Goal: Information Seeking & Learning: Learn about a topic

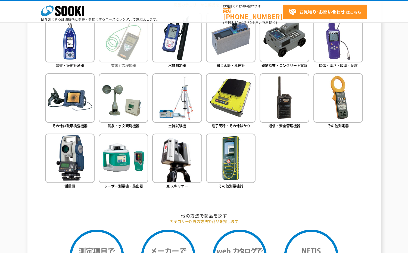
scroll to position [272, 0]
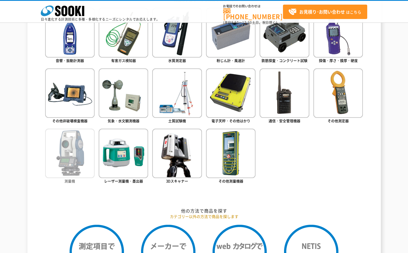
click at [67, 150] on img at bounding box center [69, 153] width 49 height 49
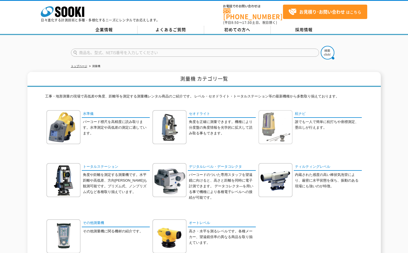
click at [290, 132] on img at bounding box center [275, 127] width 34 height 34
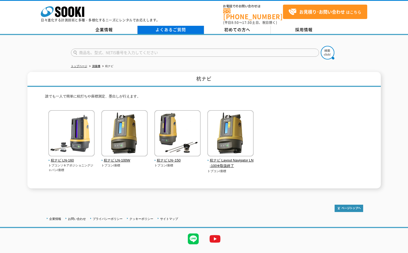
click at [176, 27] on link "よくあるご質問" at bounding box center [170, 30] width 67 height 8
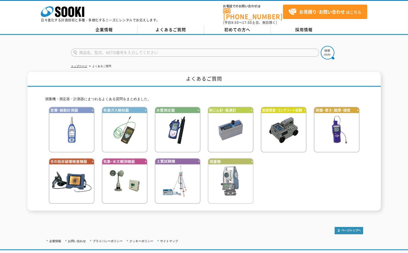
click at [227, 180] on img at bounding box center [230, 181] width 46 height 46
